Goal: Answer question/provide support

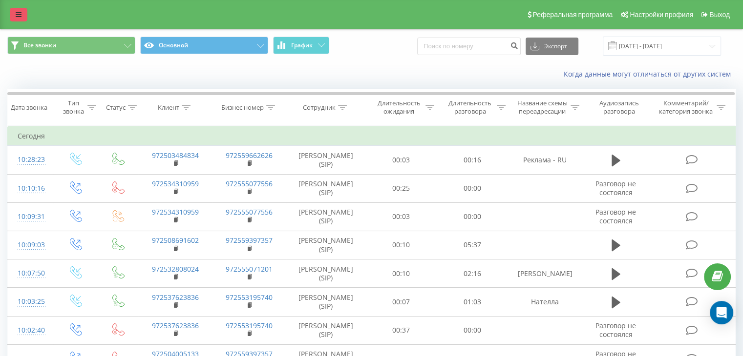
click at [15, 16] on link at bounding box center [19, 15] width 18 height 14
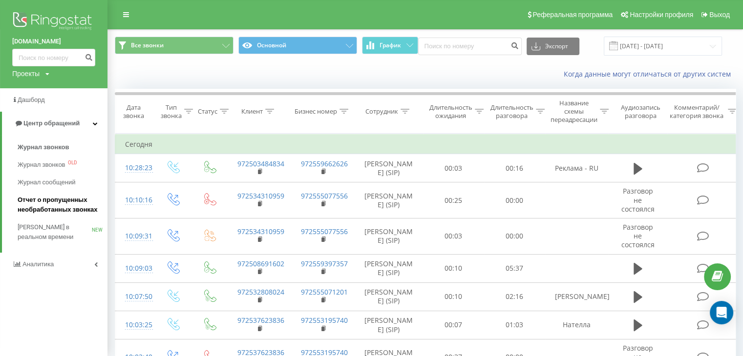
click at [59, 208] on span "Отчет о пропущенных необработанных звонках" at bounding box center [60, 205] width 85 height 20
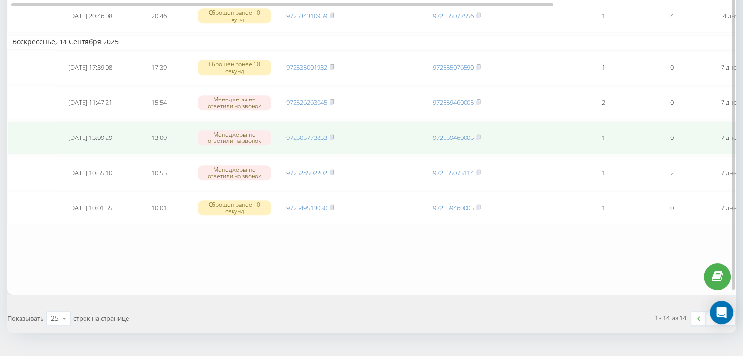
scroll to position [502, 0]
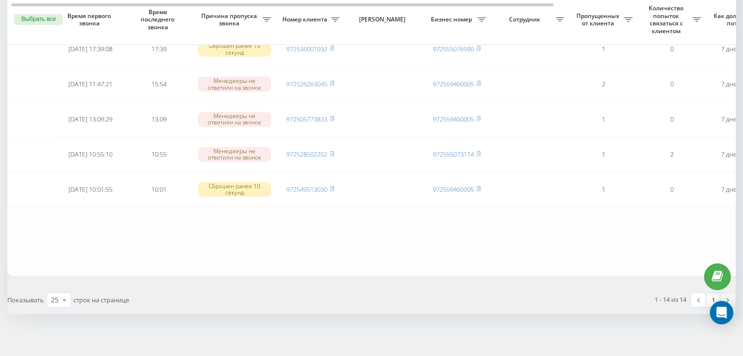
click at [729, 298] on img at bounding box center [727, 300] width 3 height 4
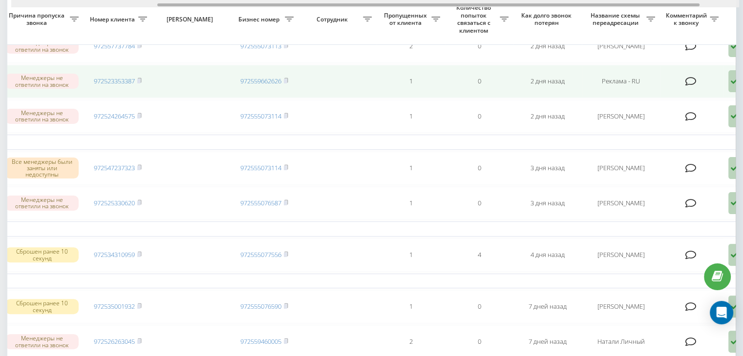
scroll to position [0, 200]
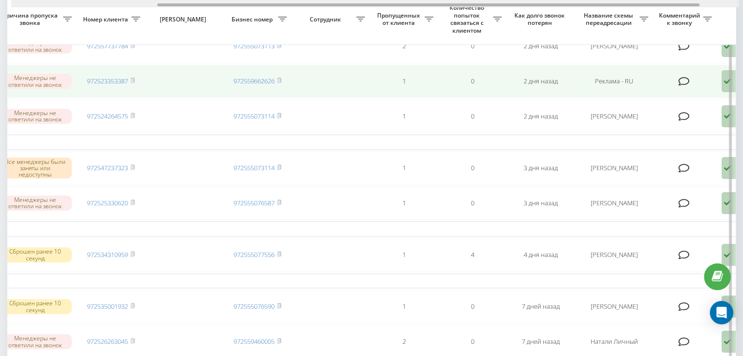
drag, startPoint x: 437, startPoint y: 4, endPoint x: 593, endPoint y: 63, distance: 167.0
click at [585, 54] on div "Выбрать все Время первого звонка Время последнего звонка Причина пропуска звонк…" at bounding box center [371, 178] width 728 height 711
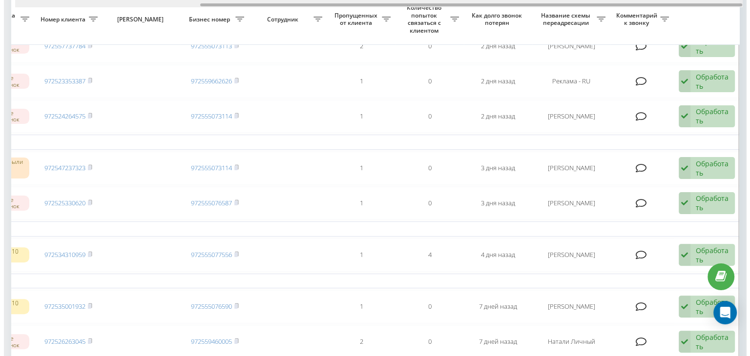
scroll to position [0, 248]
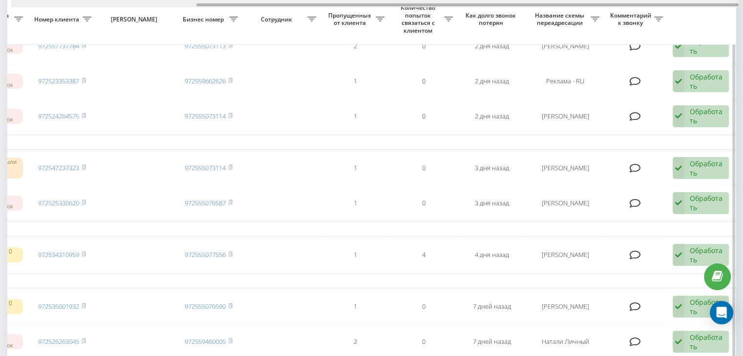
drag, startPoint x: 551, startPoint y: 6, endPoint x: 640, endPoint y: 37, distance: 94.2
click at [632, 22] on div "Выбрать все Время первого звонка Время последнего звонка Причина пропуска звонк…" at bounding box center [371, 178] width 728 height 711
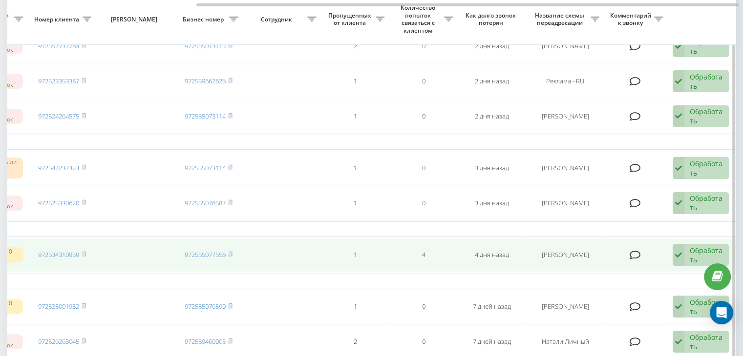
click at [696, 253] on div "Обработать" at bounding box center [706, 255] width 34 height 19
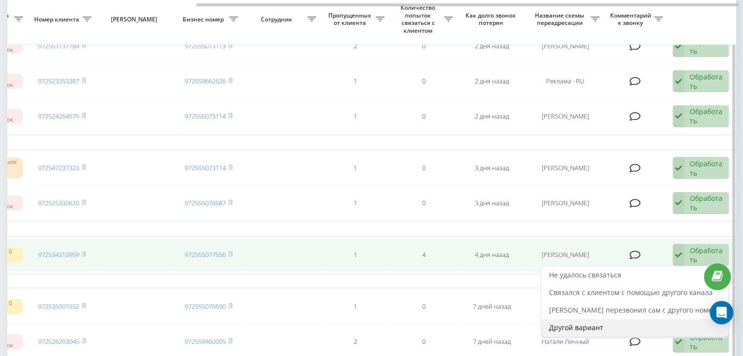
click at [617, 329] on div "Другой вариант" at bounding box center [634, 328] width 187 height 18
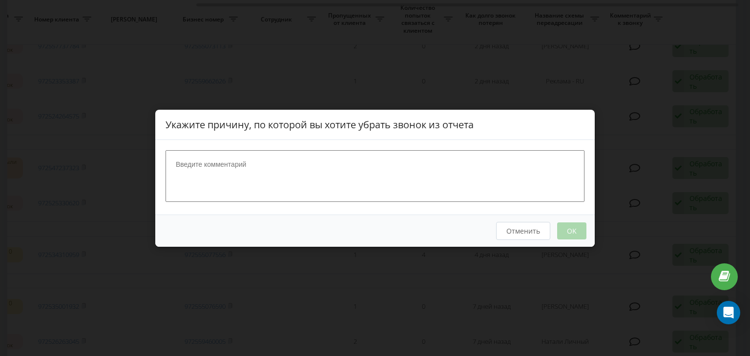
click at [179, 167] on textarea at bounding box center [375, 176] width 419 height 52
type textarea "y"
type textarea "не отвечает, не на звонки не на сообщения"
click at [567, 229] on button "OK" at bounding box center [571, 230] width 29 height 17
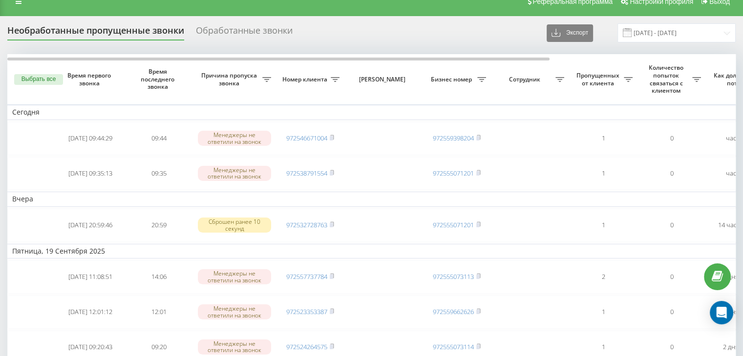
scroll to position [0, 0]
